Goal: Task Accomplishment & Management: Use online tool/utility

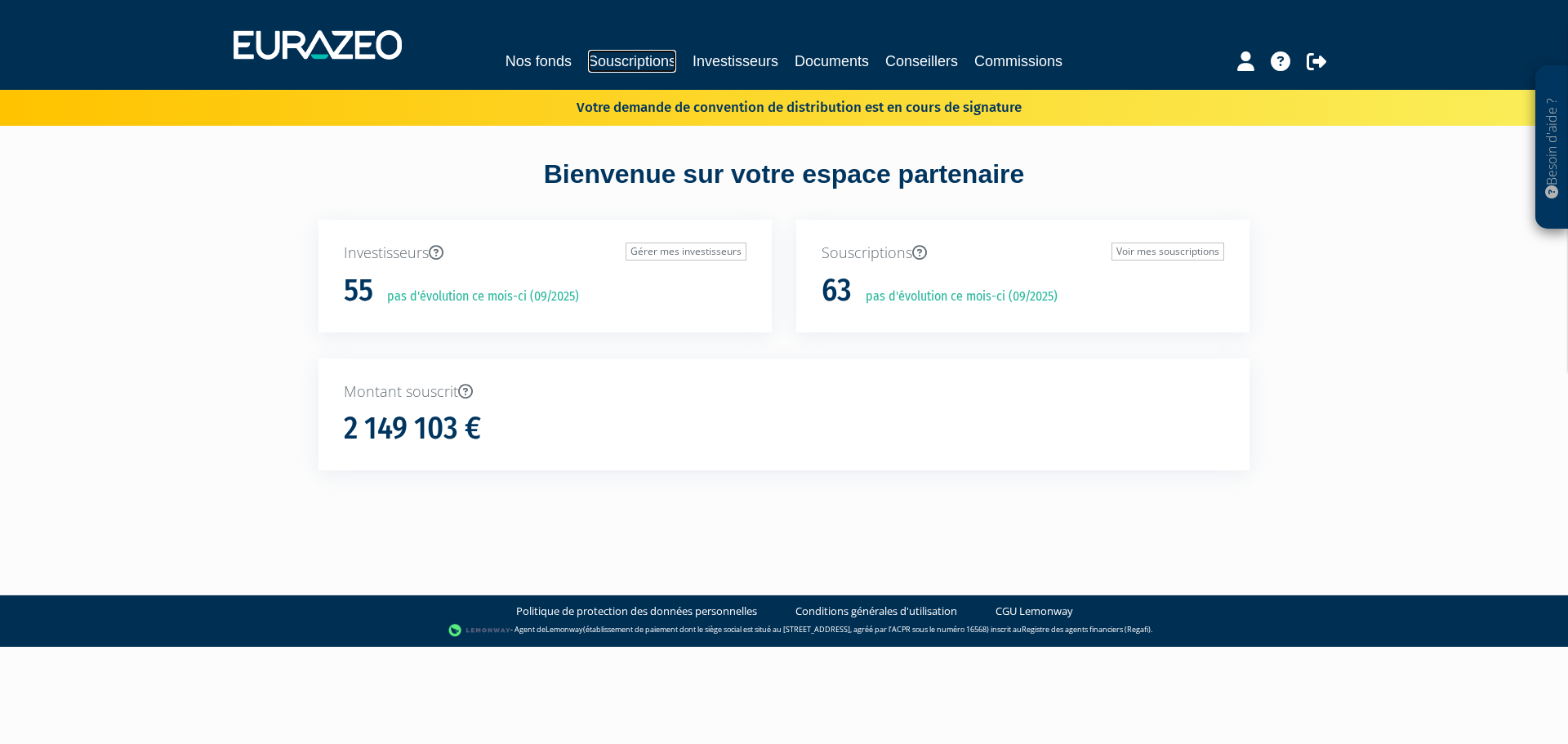
click at [621, 56] on link "Souscriptions" at bounding box center [632, 61] width 88 height 23
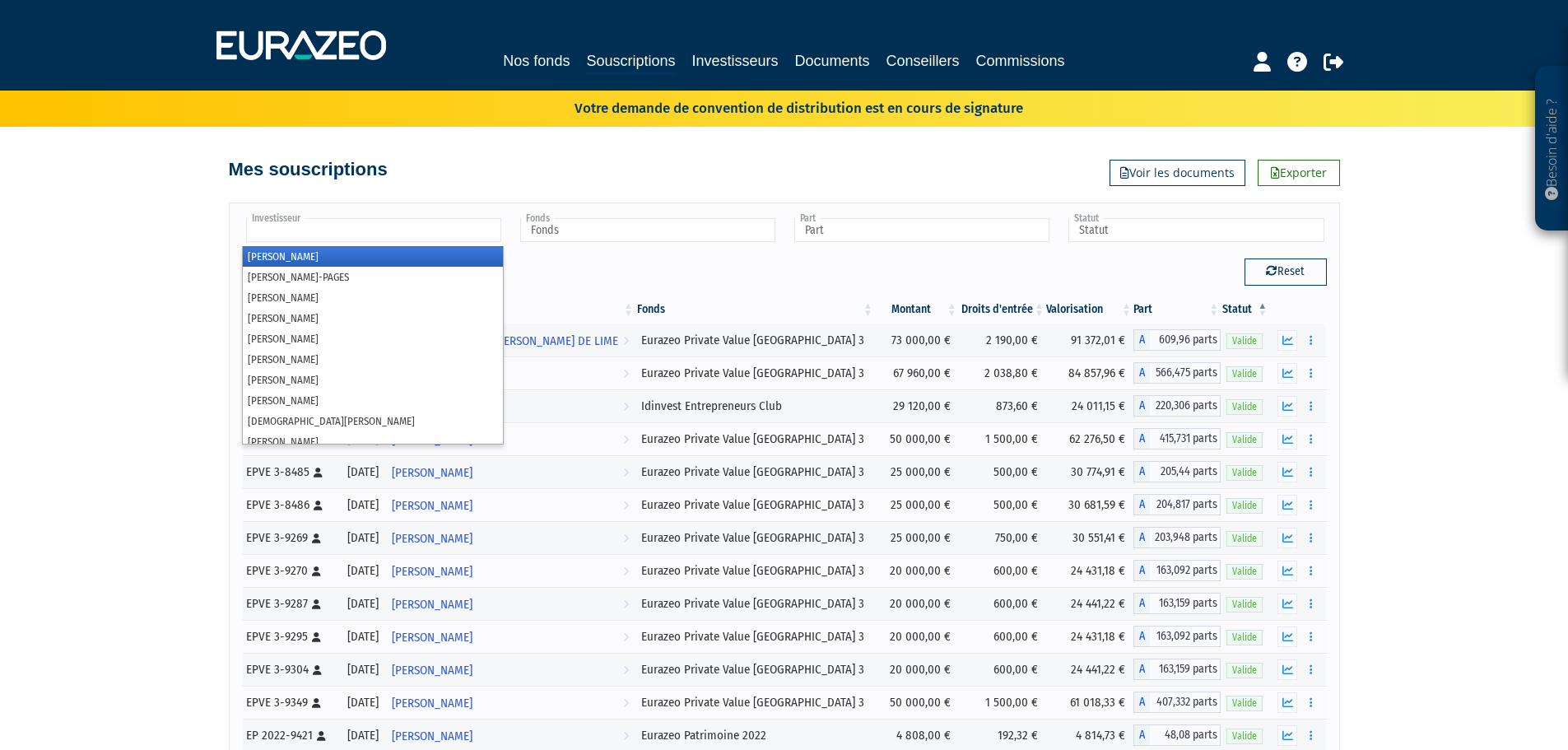
click at [390, 220] on input "text" at bounding box center [374, 230] width 255 height 24
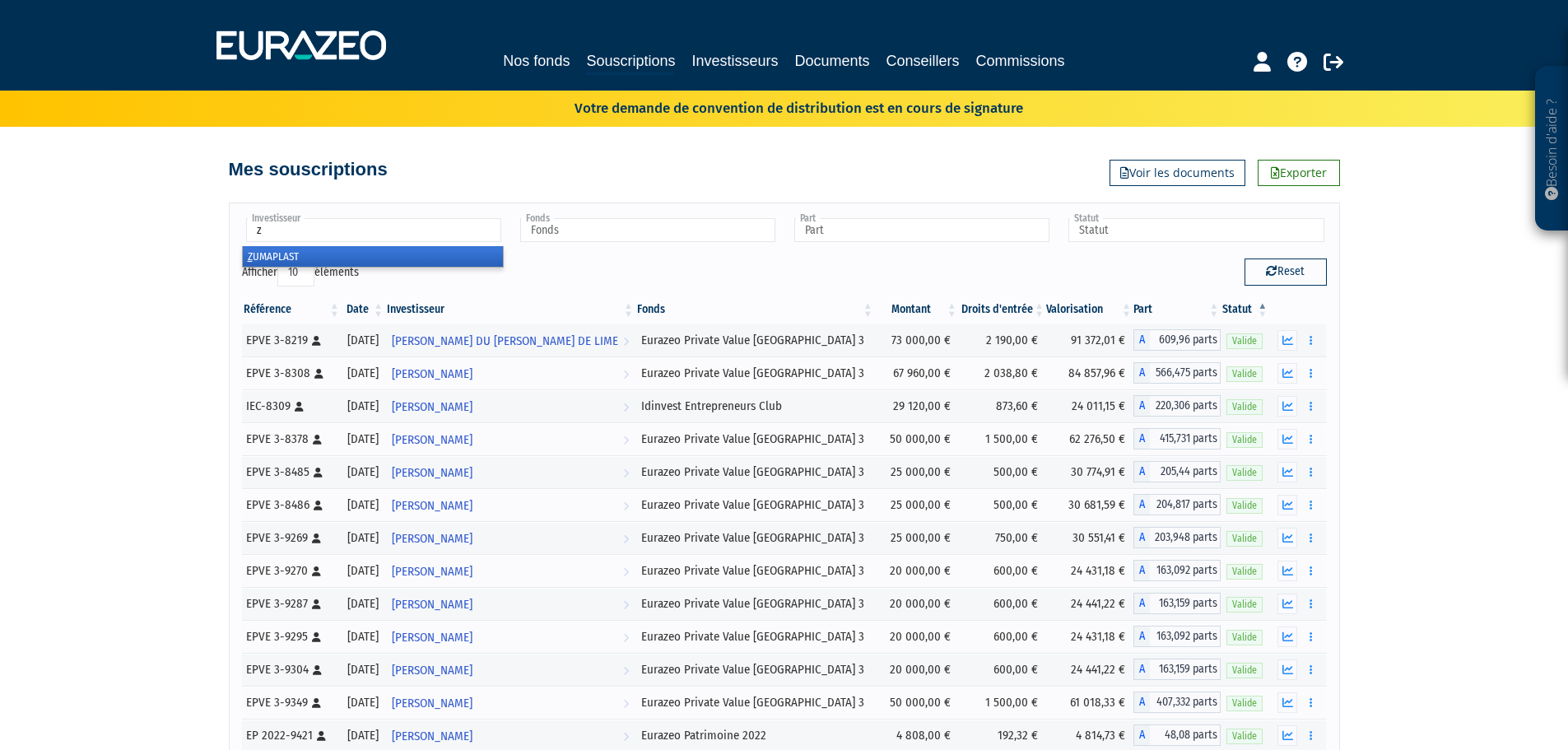
type input "z"
click at [361, 255] on li "Z UMAPLAST" at bounding box center [372, 256] width 260 height 20
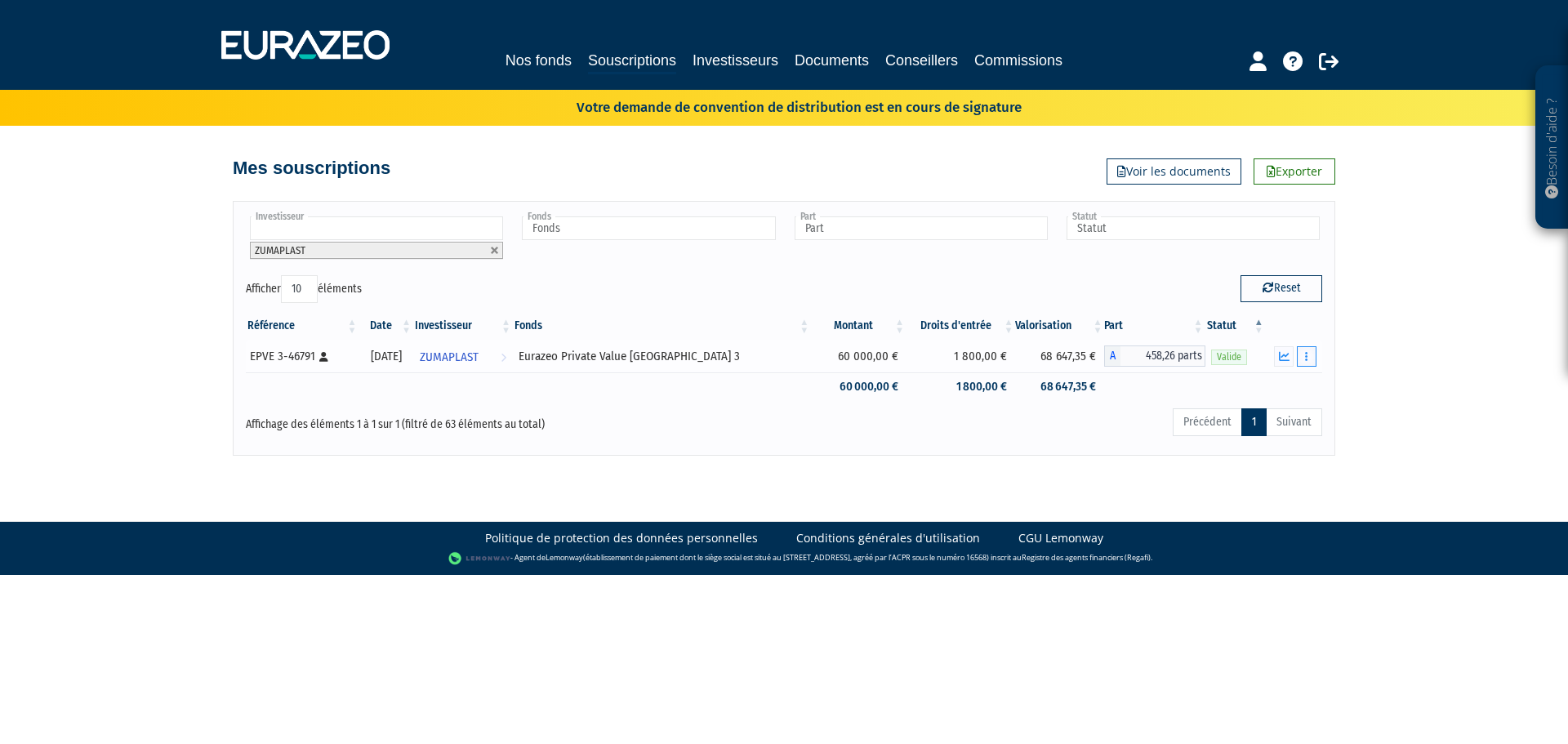
click at [1304, 356] on button "button" at bounding box center [1306, 356] width 19 height 20
click at [1270, 416] on link "Rachat libre" at bounding box center [1271, 417] width 82 height 27
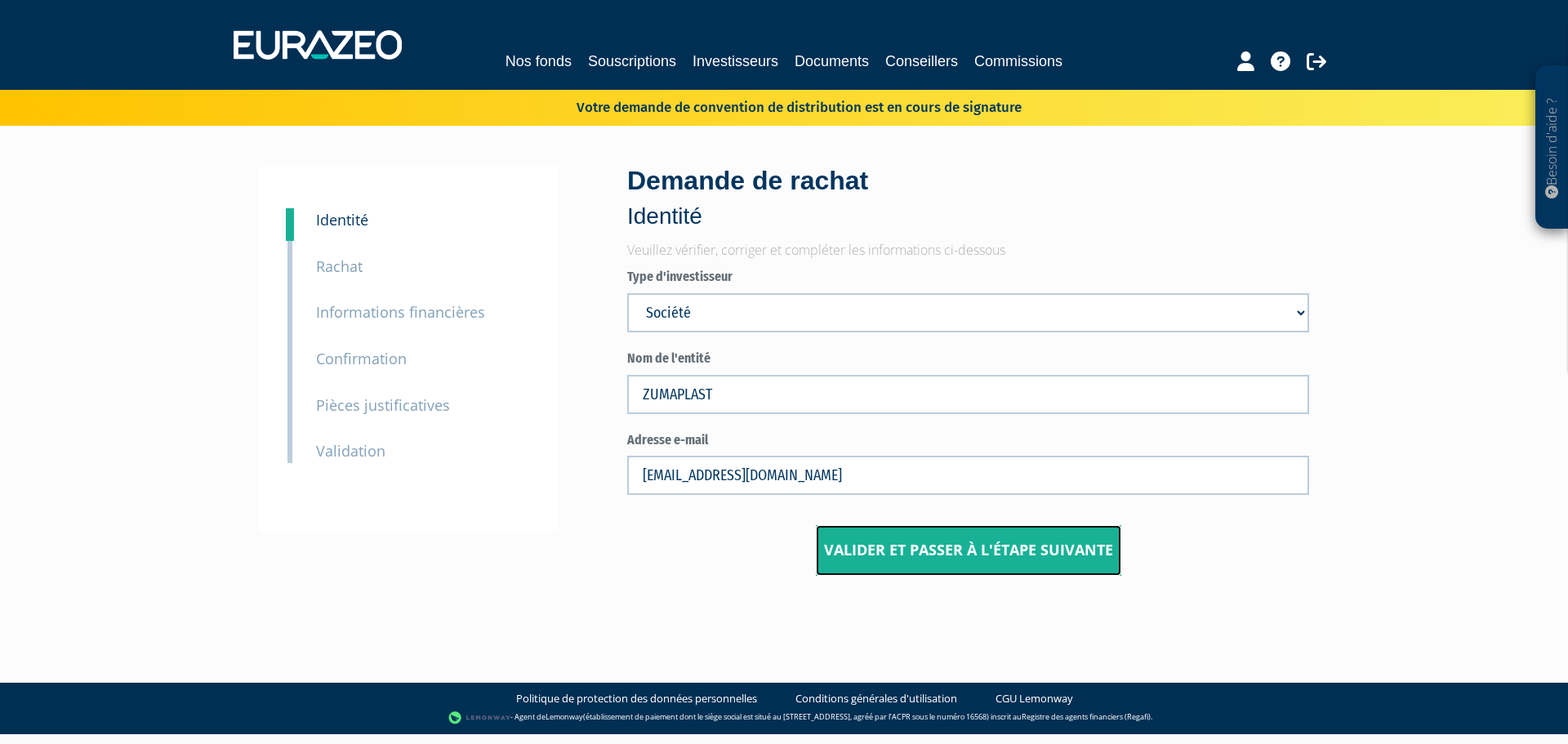
click at [1003, 548] on input "Valider et passer à l'étape suivante" at bounding box center [969, 551] width 306 height 51
